Goal: Book appointment/travel/reservation

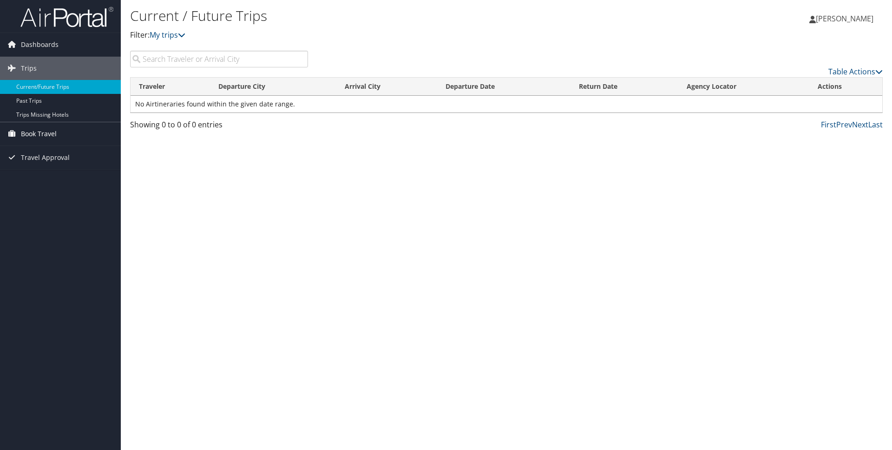
click at [37, 134] on span "Book Travel" at bounding box center [39, 133] width 36 height 23
click at [39, 169] on link "Book/Manage Online Trips" at bounding box center [60, 166] width 121 height 14
click at [48, 165] on link "Book/Manage Online Trips" at bounding box center [60, 166] width 121 height 14
